Goal: Task Accomplishment & Management: Manage account settings

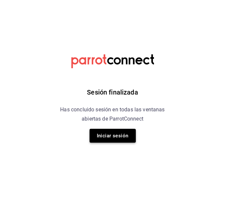
click at [117, 137] on button "Iniciar sesión" at bounding box center [112, 136] width 46 height 14
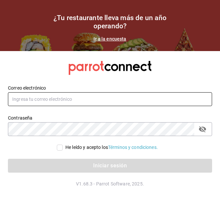
click at [76, 94] on input "text" at bounding box center [110, 99] width 204 height 14
type input "andreabarenque@gmail.com"
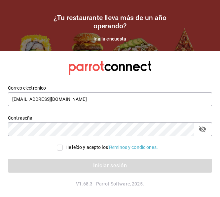
click at [60, 148] on input "He leído y acepto los Términos y condiciones." at bounding box center [60, 148] width 6 height 6
checkbox input "true"
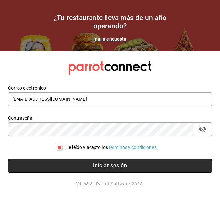
click at [60, 165] on button "Iniciar sesión" at bounding box center [110, 166] width 204 height 14
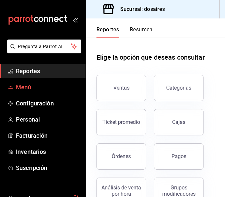
click at [21, 84] on span "Menú" at bounding box center [48, 87] width 64 height 9
